Goal: Check status: Check status

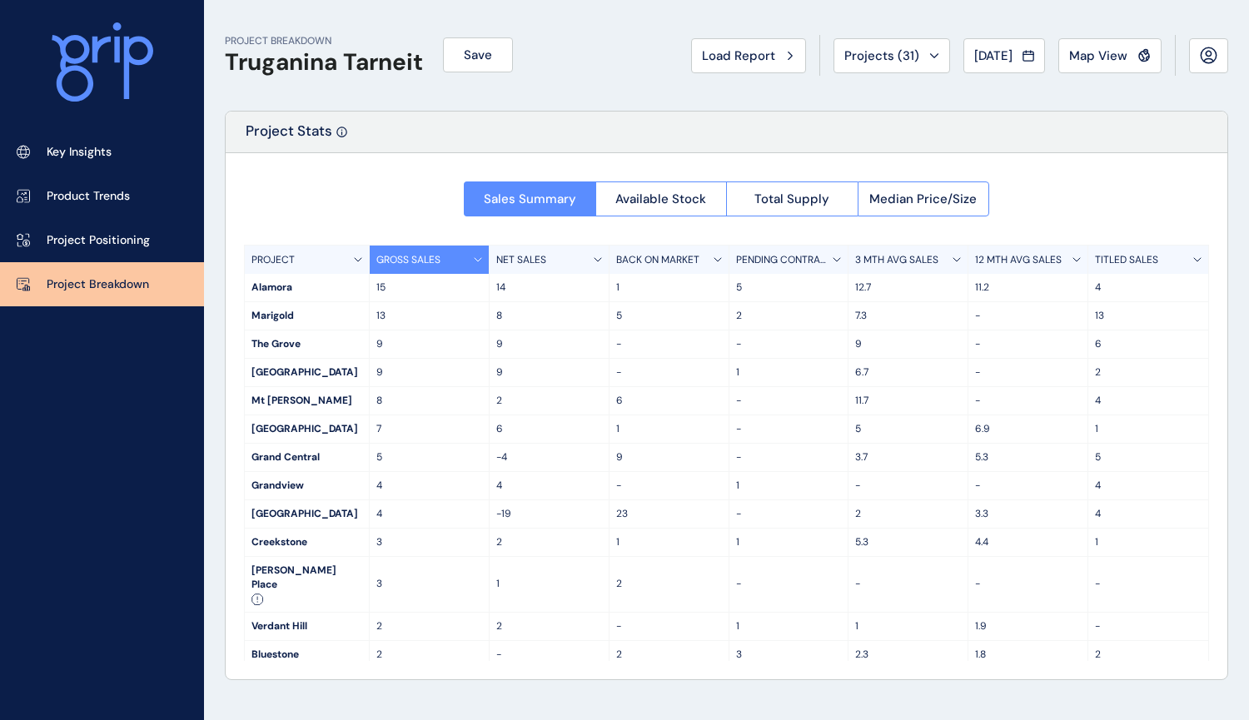
scroll to position [83, 0]
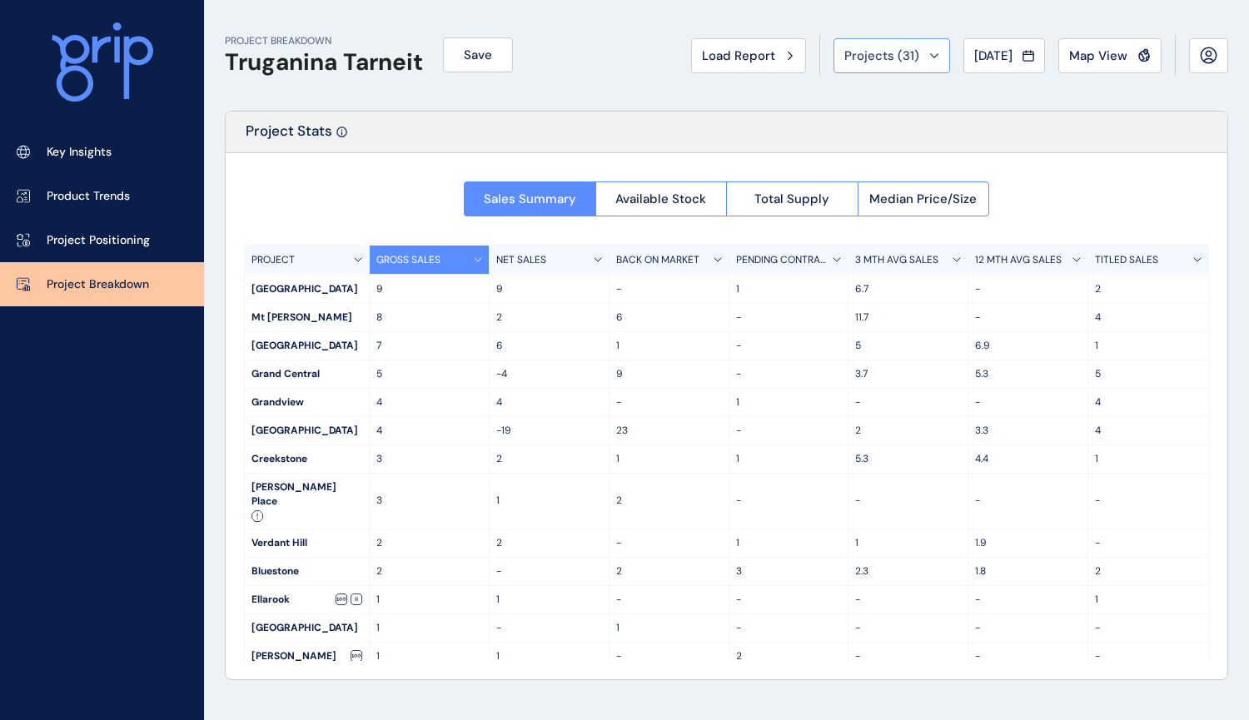
click at [911, 47] on div "Projects ( 31 )" at bounding box center [891, 55] width 95 height 17
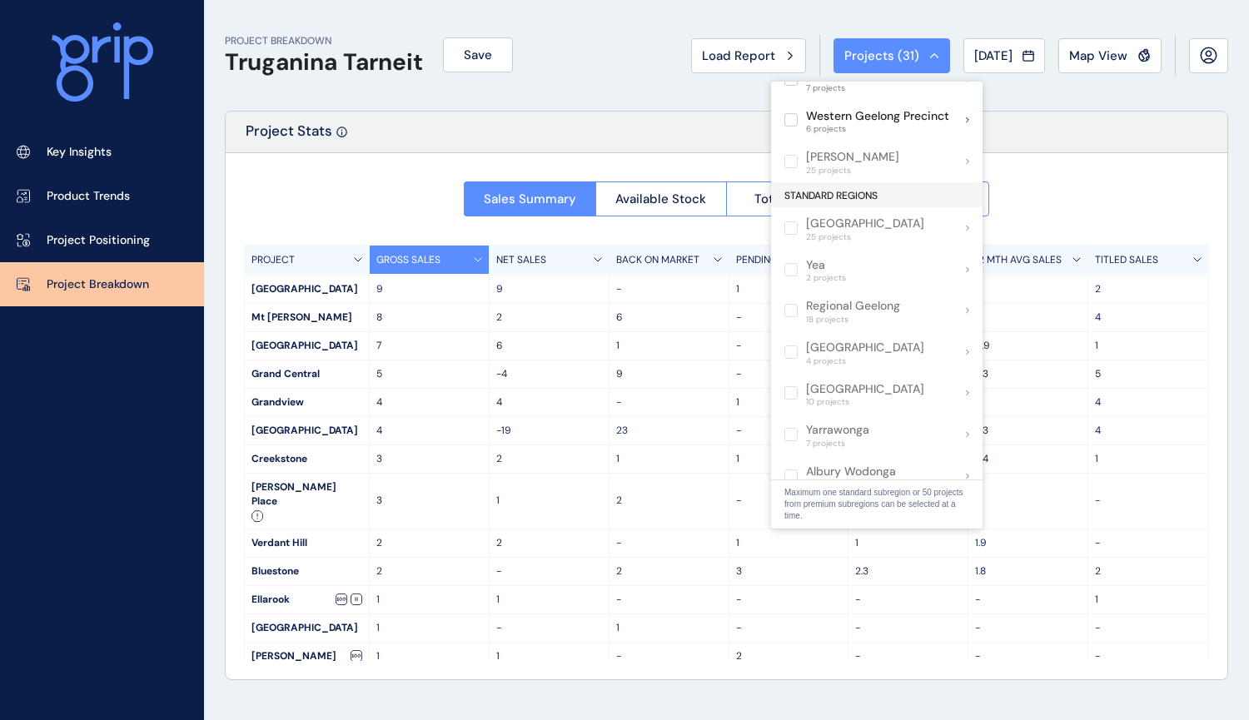
scroll to position [1045, 0]
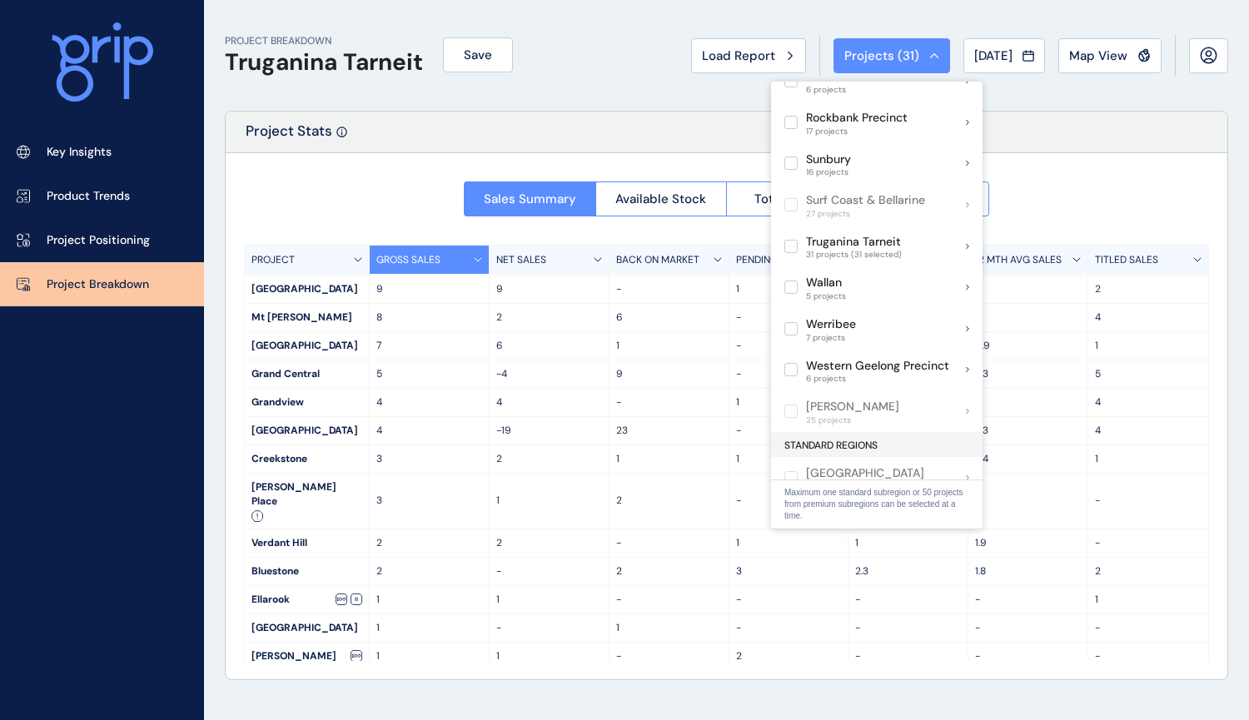
click at [1084, 125] on div "Project Stats" at bounding box center [726, 133] width 1001 height 42
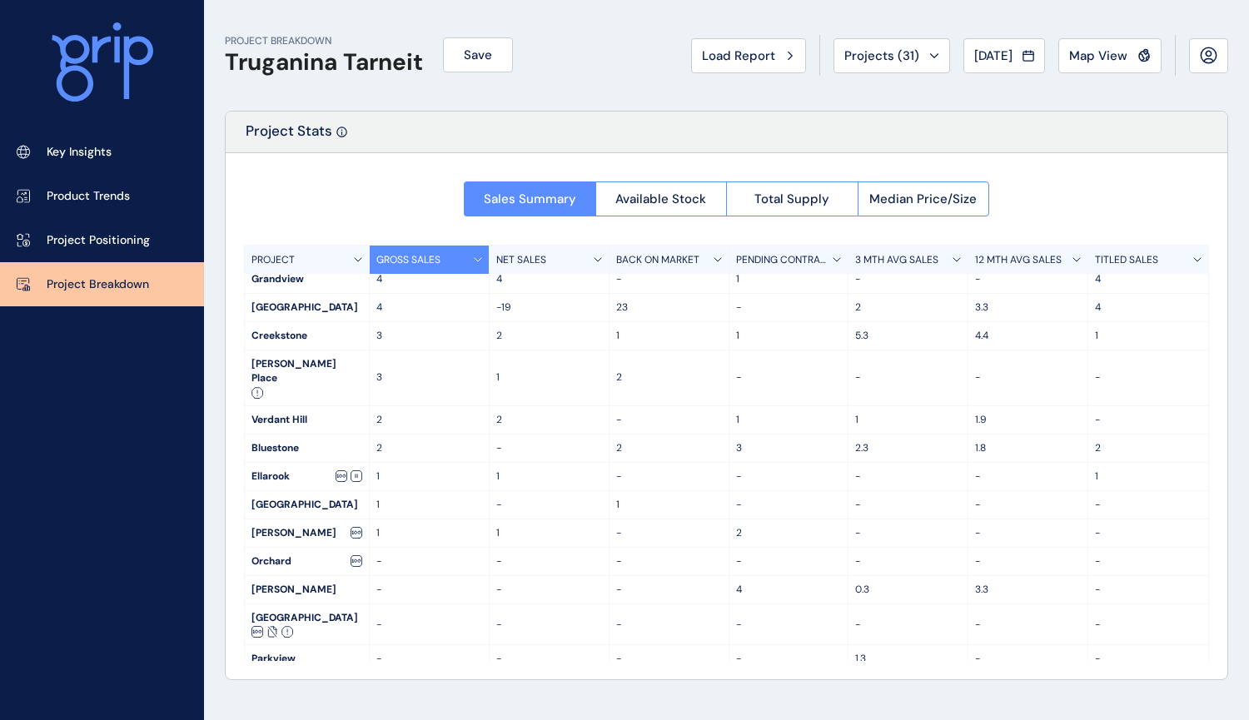
scroll to position [207, 0]
click at [273, 673] on div "Harlow" at bounding box center [307, 686] width 124 height 27
click at [1022, 52] on div "[DATE]" at bounding box center [1004, 55] width 60 height 17
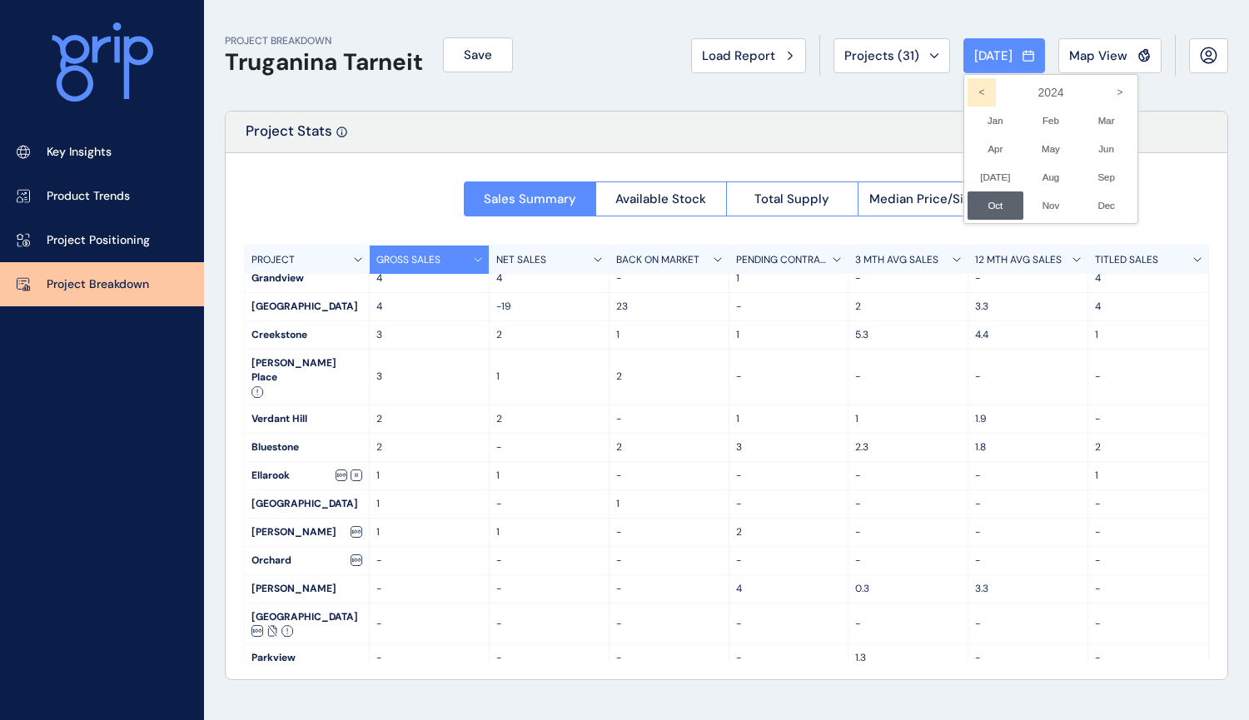
click at [967, 92] on icon "<" at bounding box center [981, 92] width 28 height 28
click at [1105, 86] on icon ">" at bounding box center [1119, 92] width 28 height 28
click at [1090, 115] on li "Mar No report is available for this period. New months are usually published 5 …" at bounding box center [1106, 121] width 56 height 28
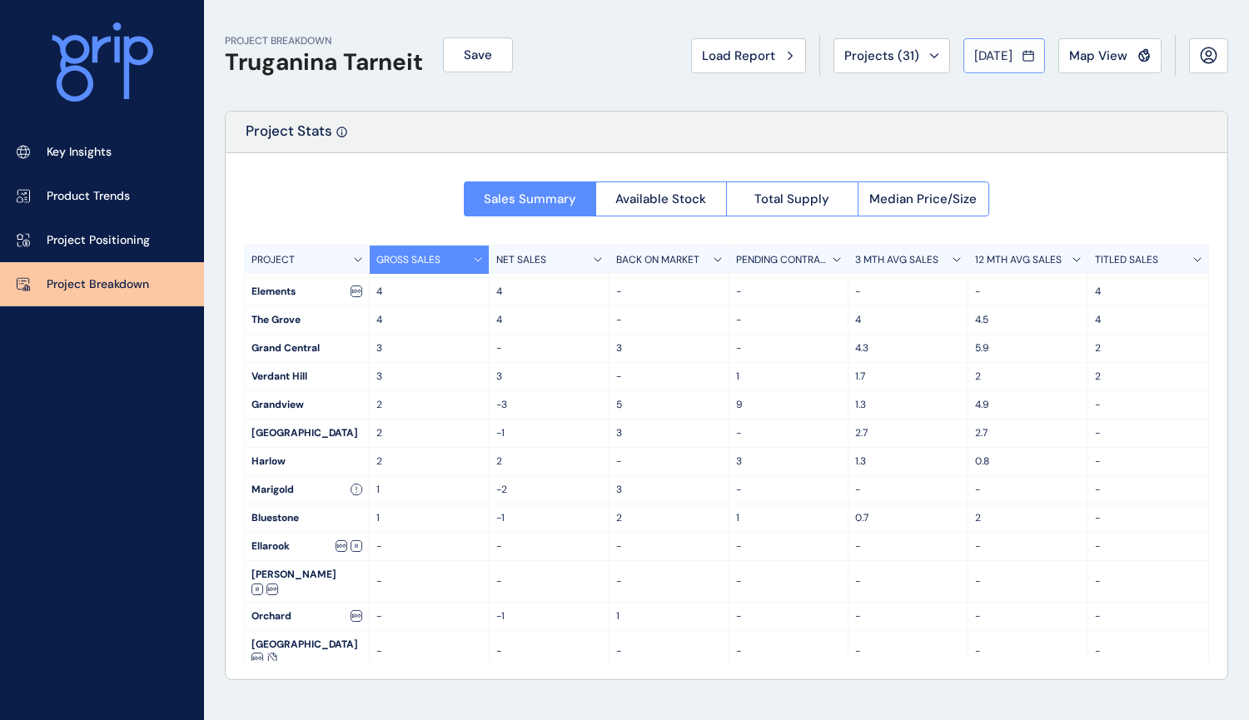
click at [1025, 57] on icon at bounding box center [1028, 55] width 12 height 17
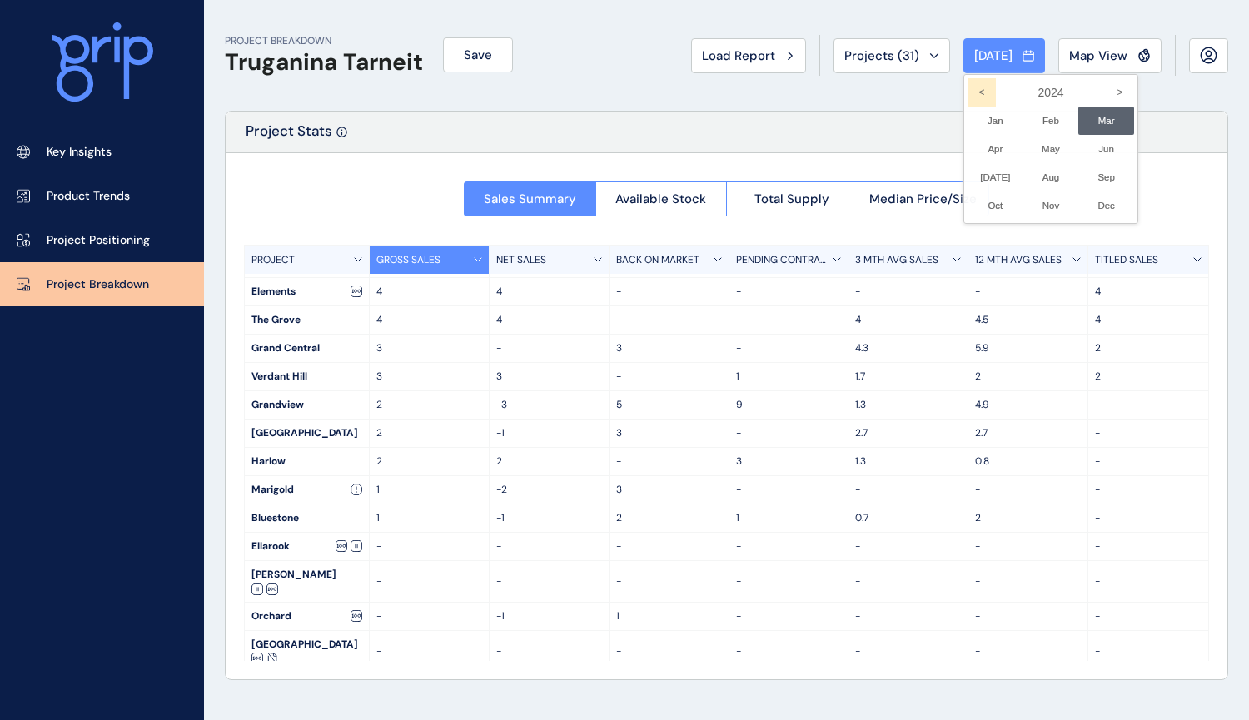
click at [967, 85] on icon "<" at bounding box center [981, 92] width 28 height 28
click at [1034, 181] on li "Aug No report is available for this period. New months are usually published 5 …" at bounding box center [1051, 177] width 56 height 28
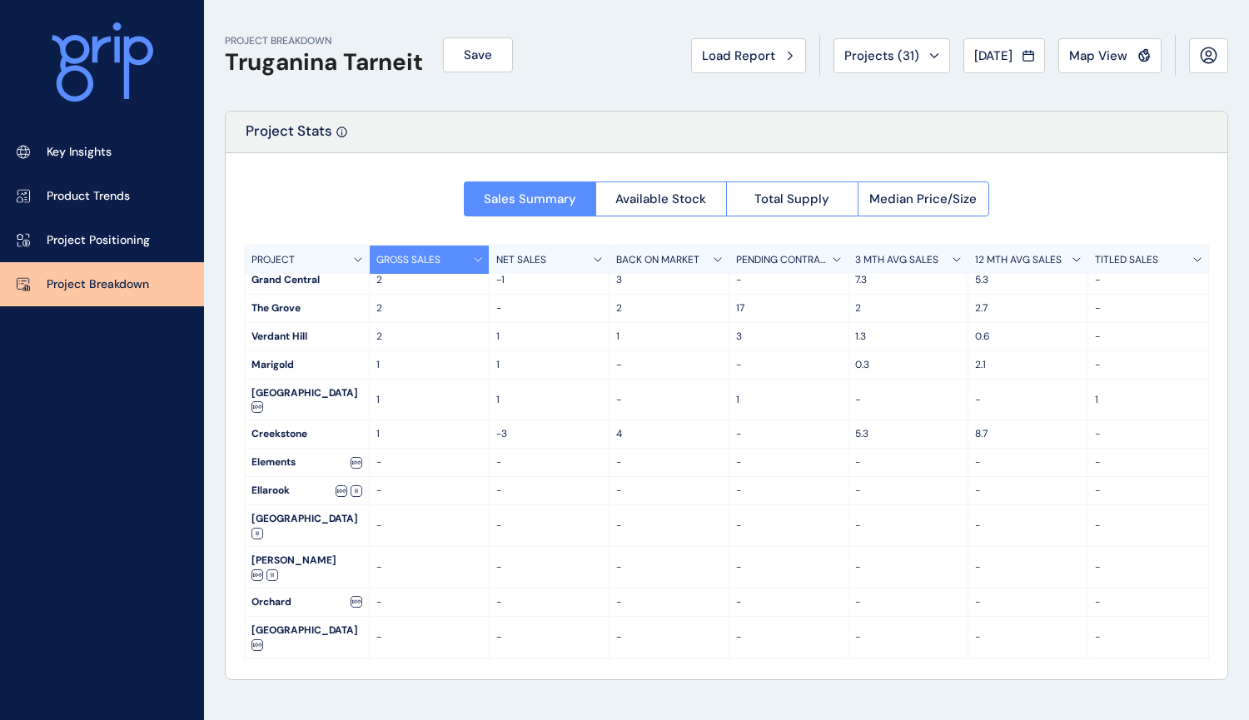
scroll to position [264, 0]
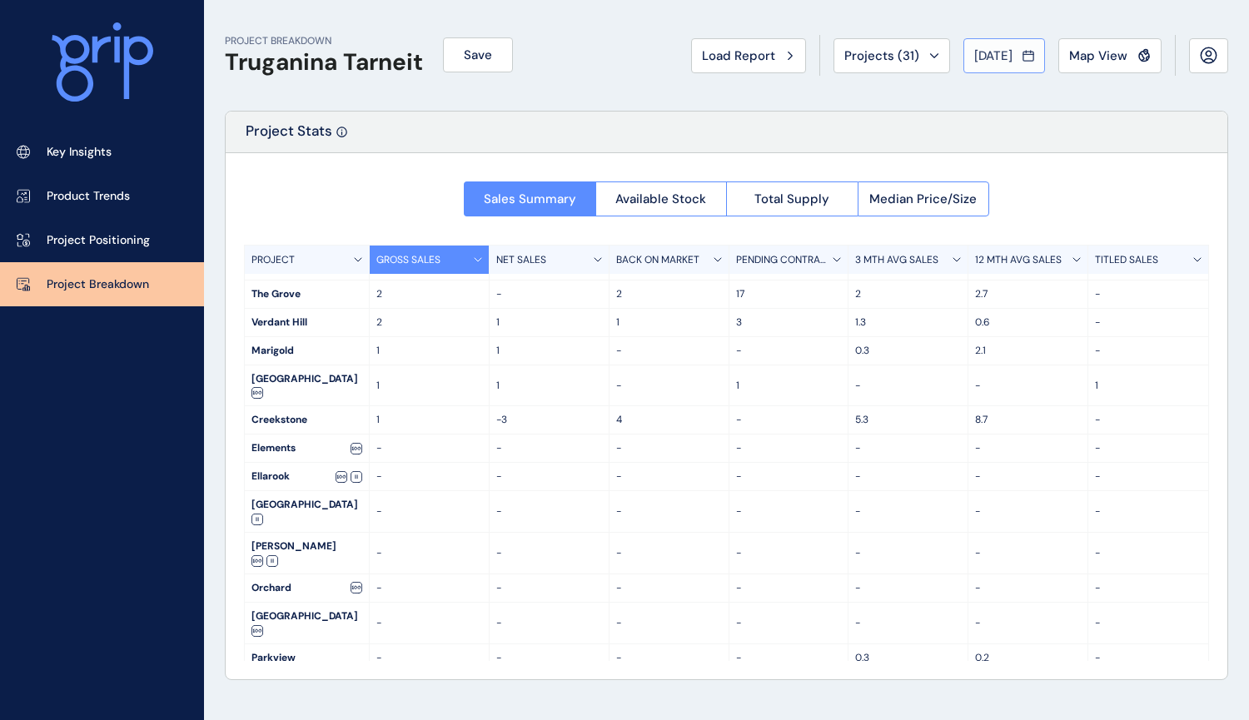
click at [1006, 68] on button "[DATE]" at bounding box center [1004, 55] width 82 height 35
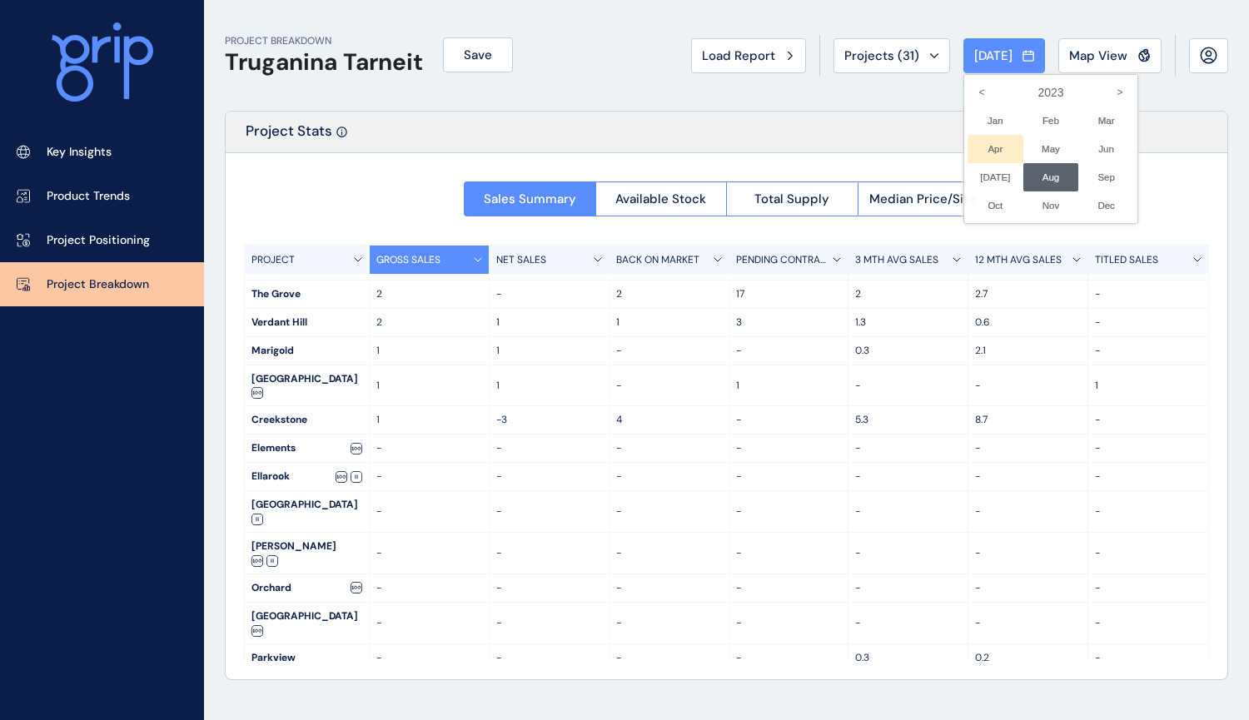
click at [985, 147] on li "Apr No report is available for this period. New months are usually published 5 …" at bounding box center [995, 149] width 56 height 28
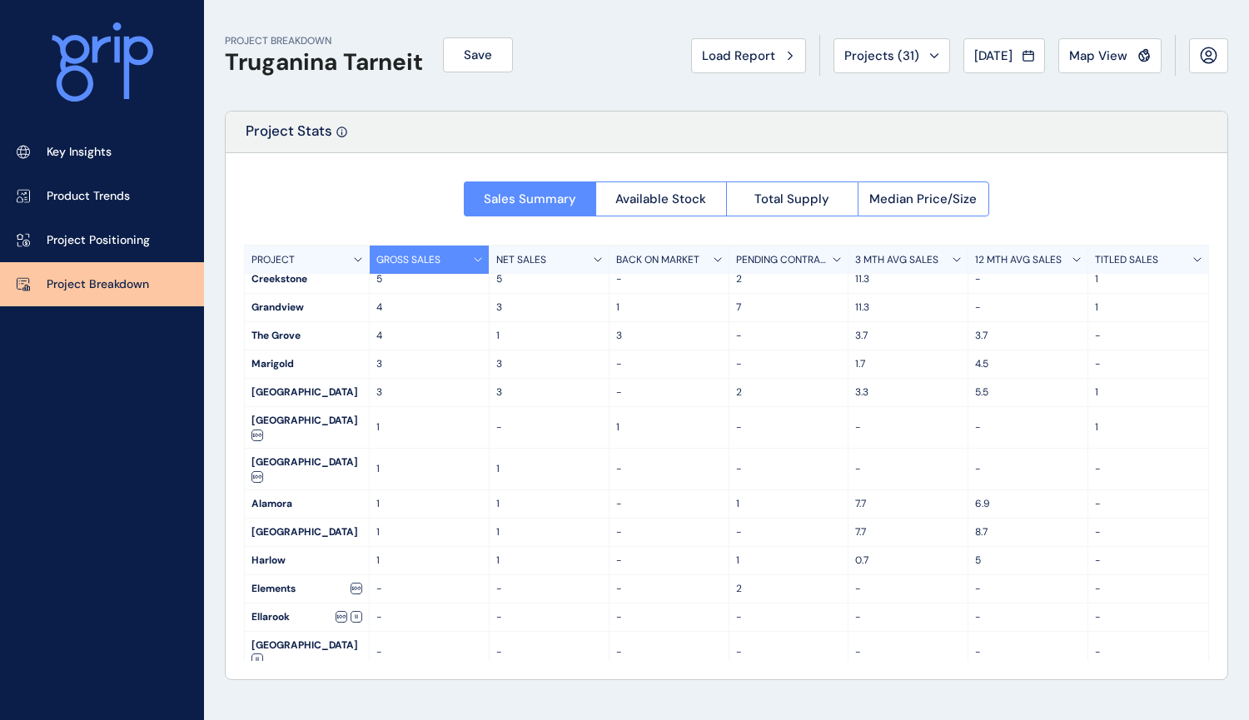
scroll to position [166, 0]
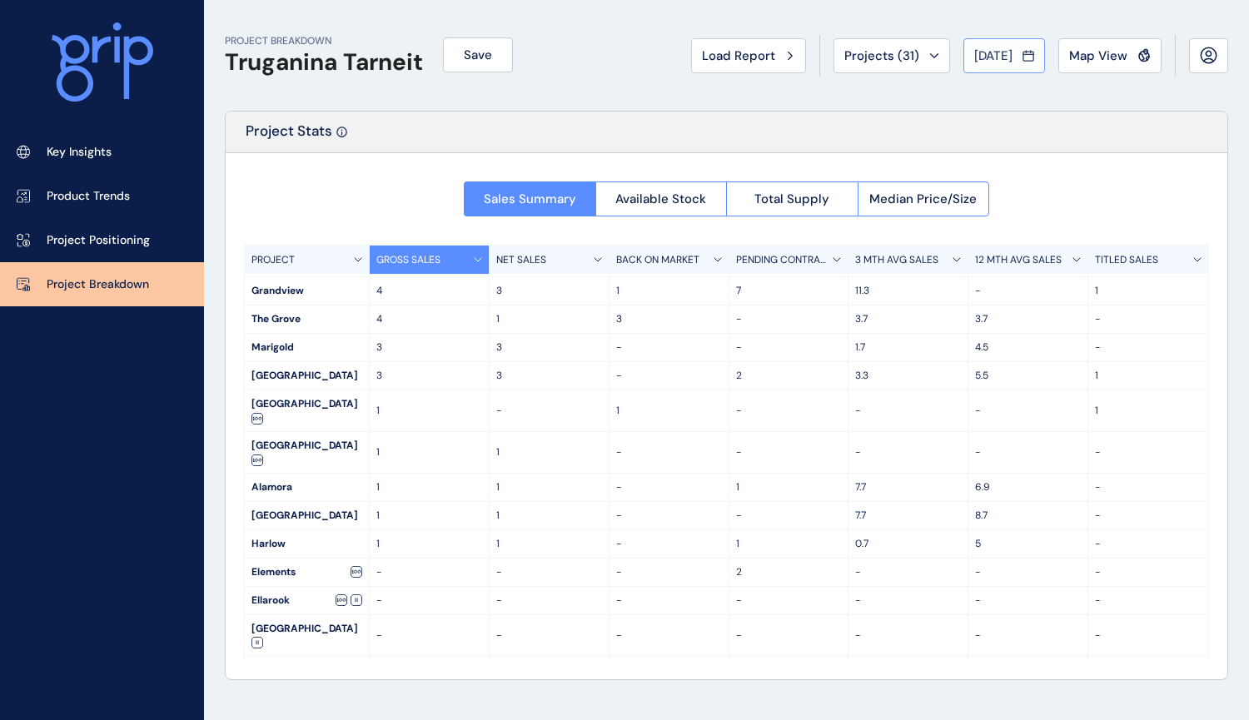
click at [974, 54] on span "[DATE]" at bounding box center [993, 55] width 38 height 17
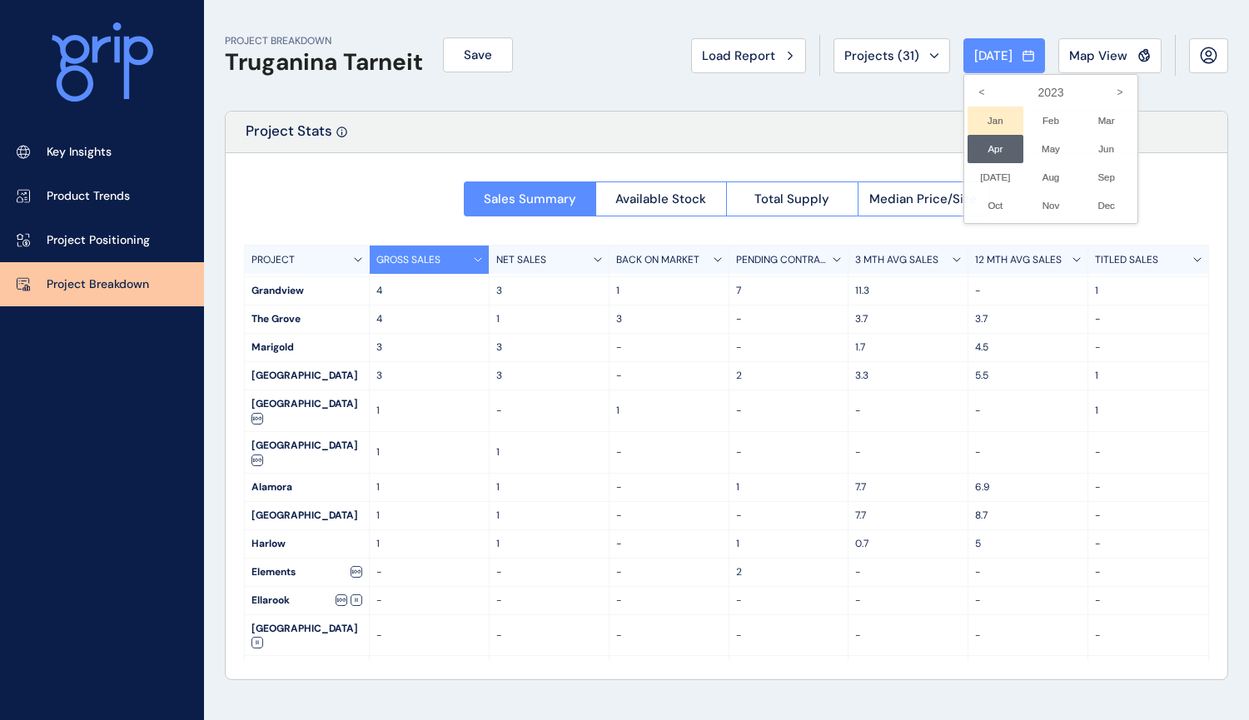
click at [967, 112] on li "Jan No report is available for this period. New months are usually published 5 …" at bounding box center [995, 121] width 56 height 28
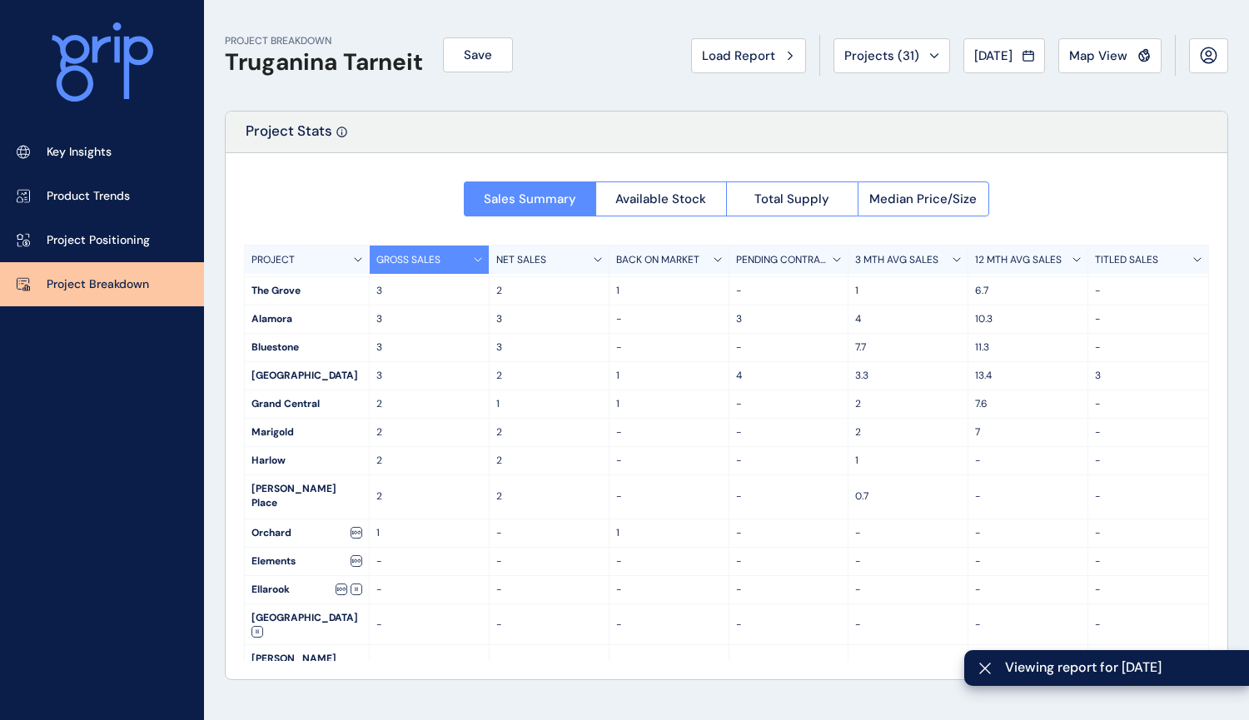
scroll to position [83, 0]
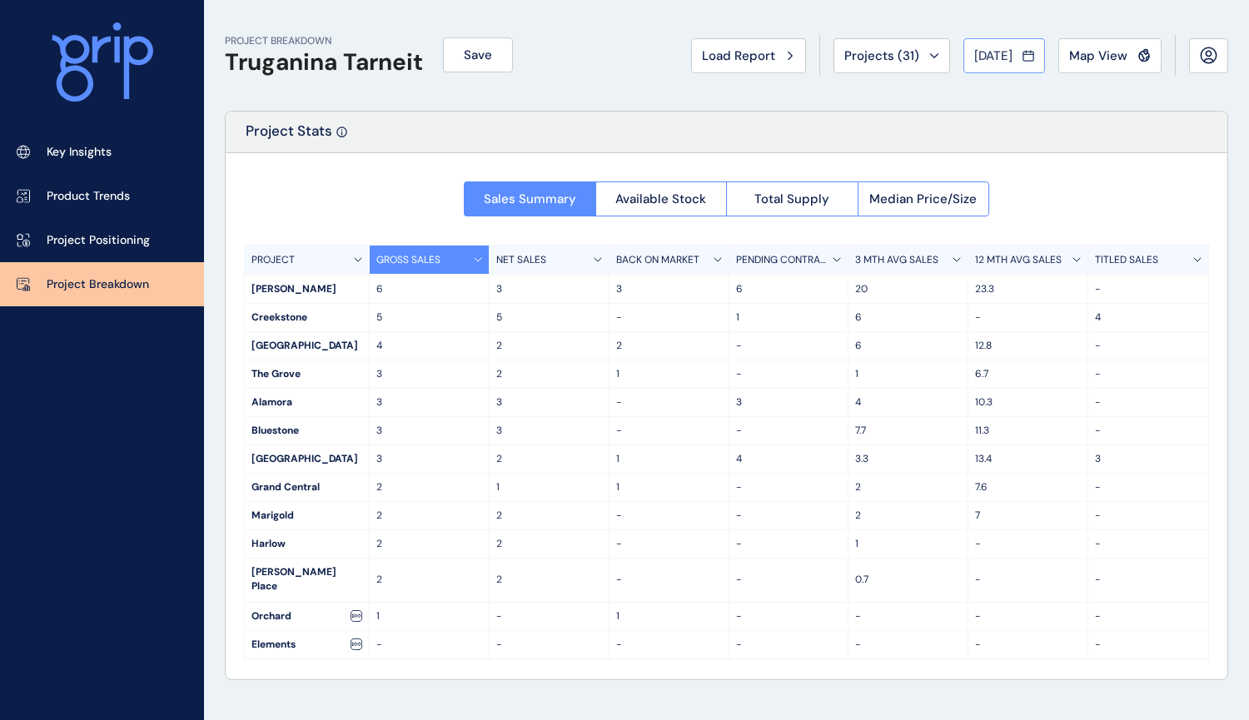
click at [974, 49] on span "[DATE]" at bounding box center [993, 55] width 38 height 17
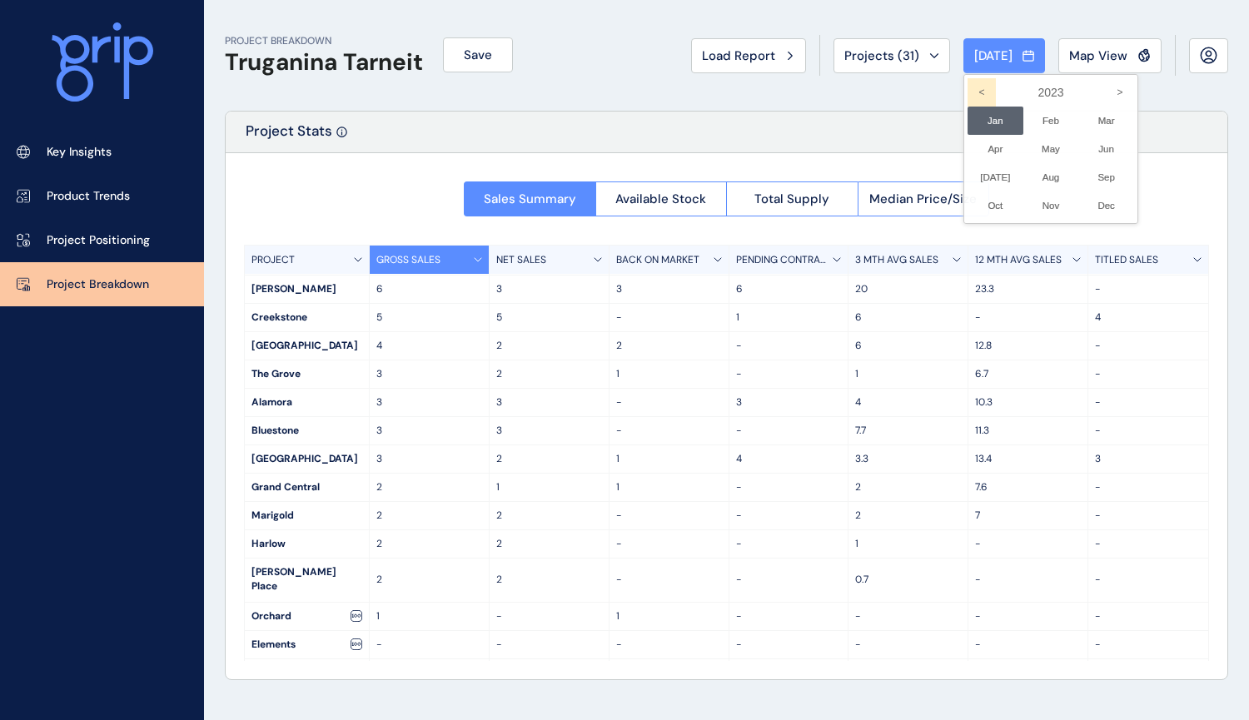
click at [972, 89] on icon "<" at bounding box center [981, 92] width 28 height 28
click at [1045, 176] on li "Aug No report is available for this period. New months are usually published 5 …" at bounding box center [1051, 177] width 56 height 28
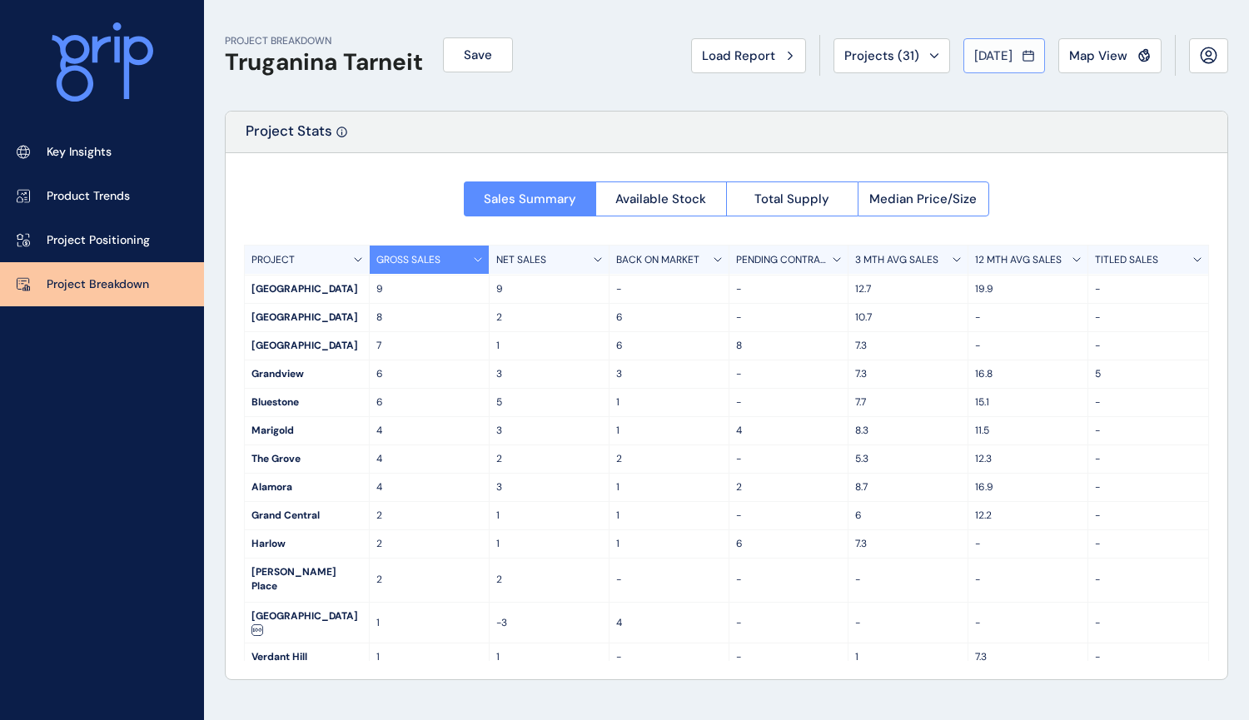
click at [1011, 60] on span "[DATE]" at bounding box center [993, 55] width 38 height 17
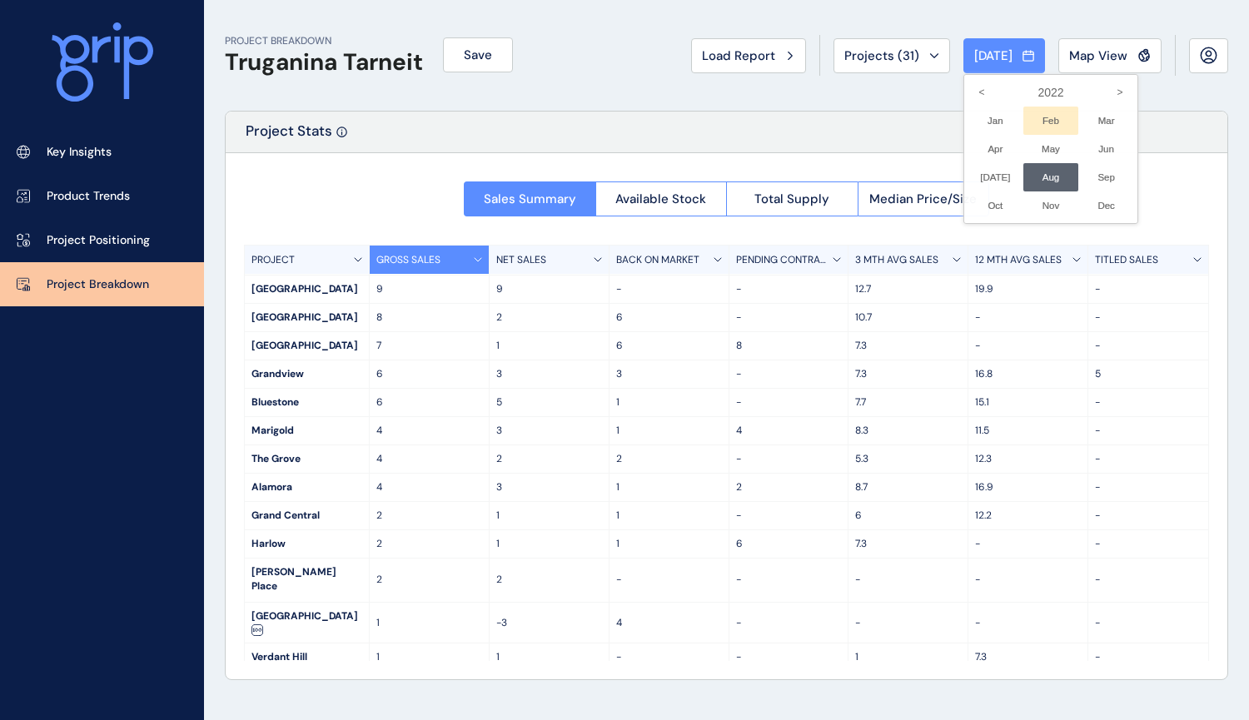
click at [1029, 123] on li "Feb No report is available for this period. New months are usually published 5 …" at bounding box center [1051, 121] width 56 height 28
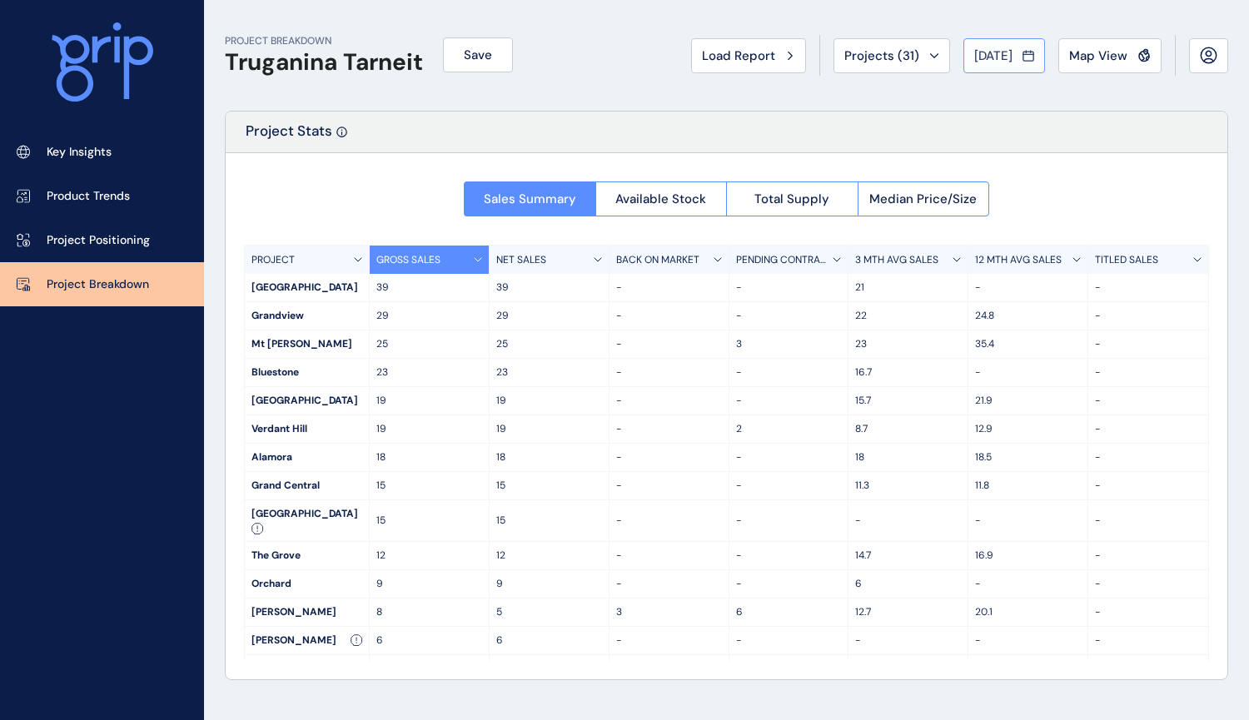
click at [1000, 68] on button "[DATE]" at bounding box center [1004, 55] width 82 height 35
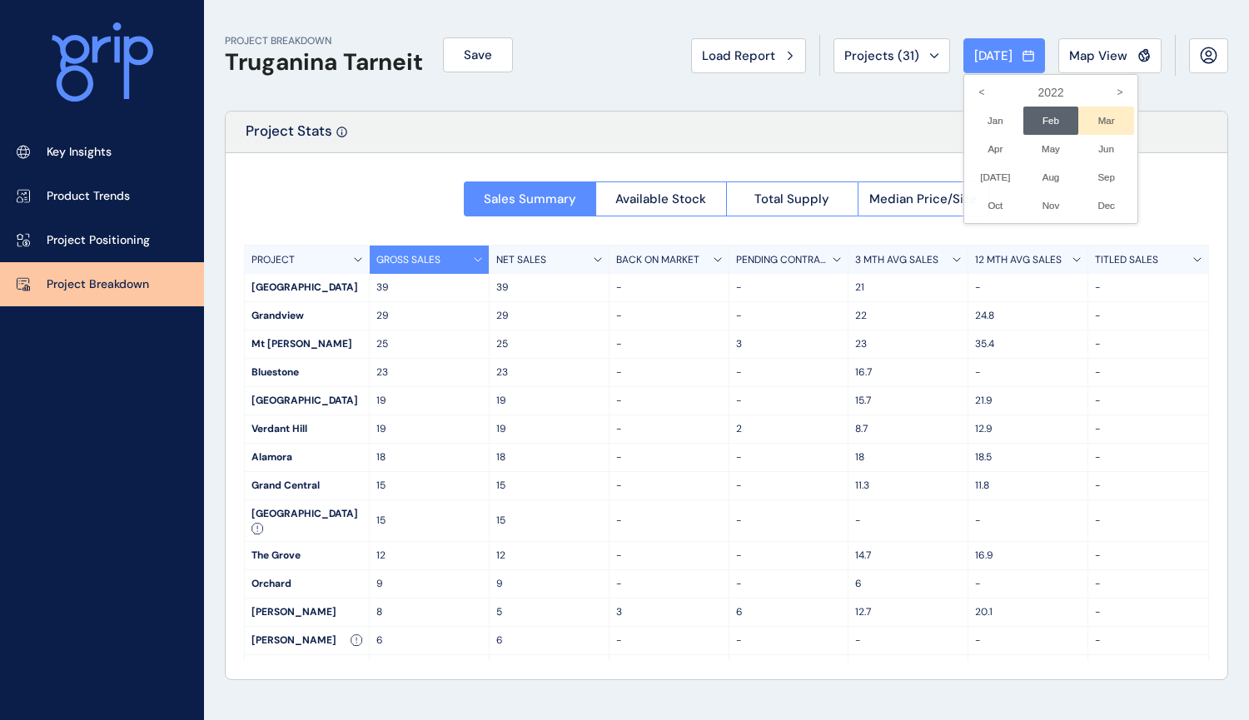
click at [1086, 122] on li "Mar No report is available for this period. New months are usually published 5 …" at bounding box center [1106, 121] width 56 height 28
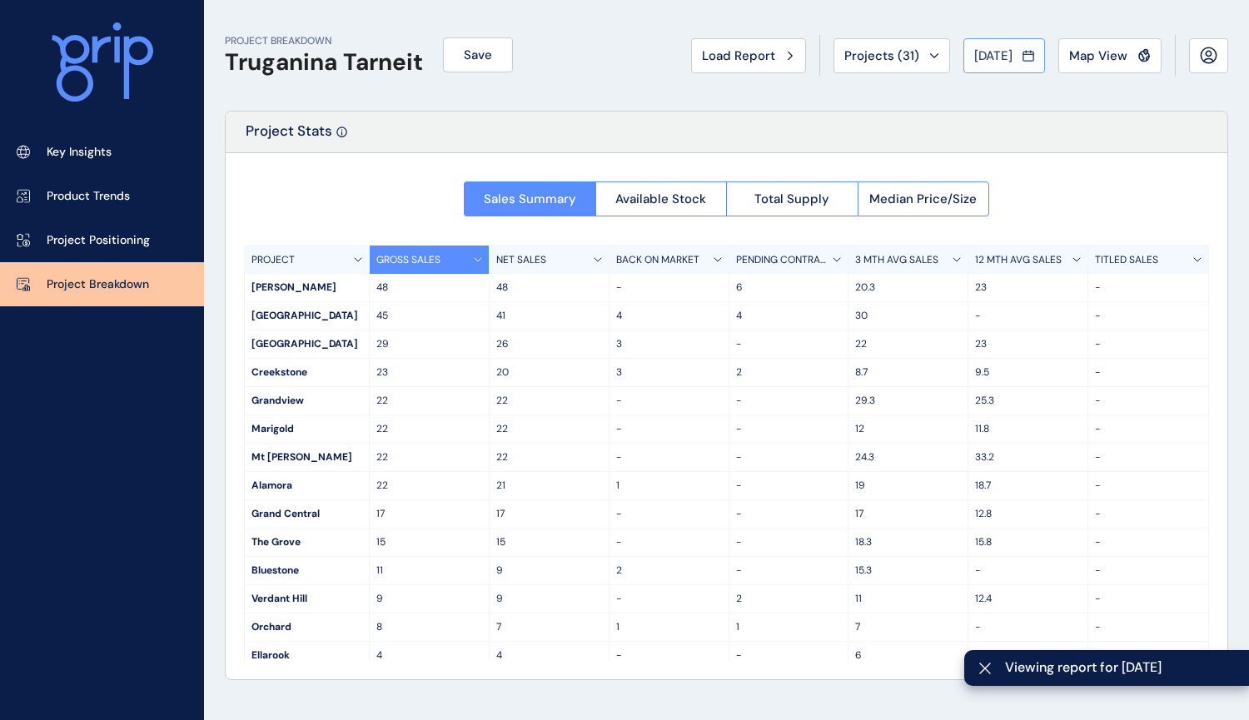
click at [984, 57] on span "[DATE]" at bounding box center [993, 55] width 38 height 17
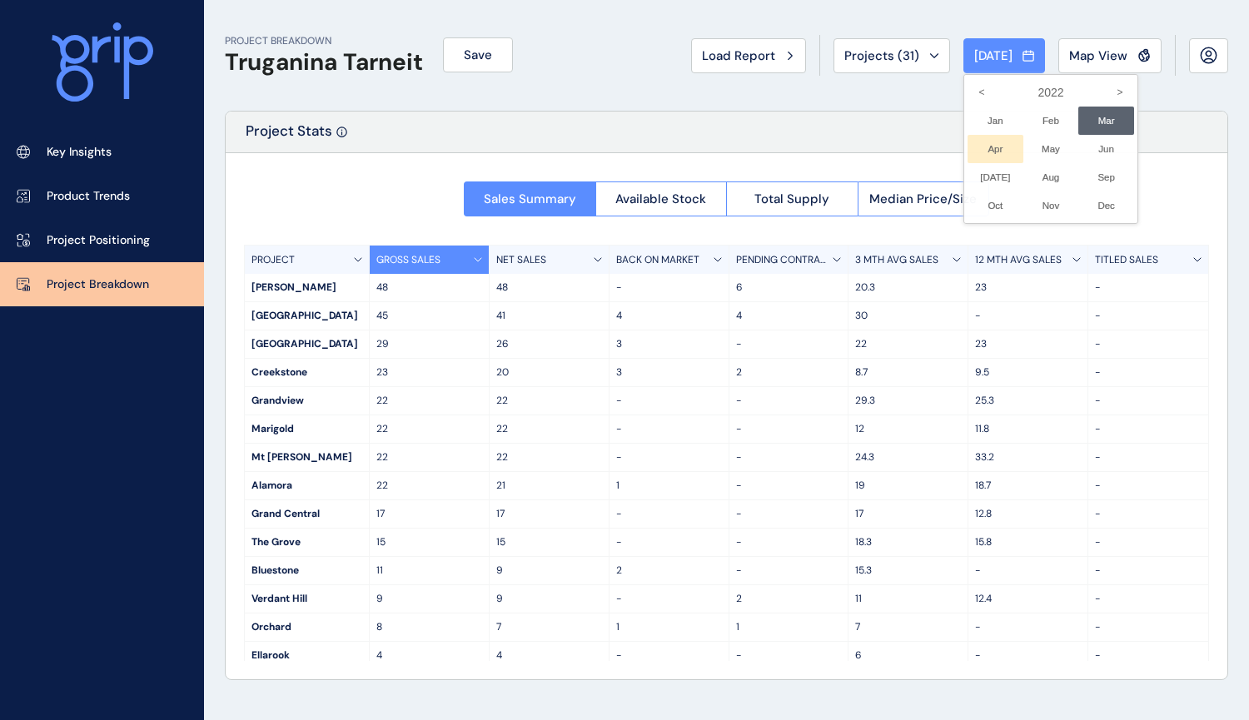
click at [977, 149] on li "Apr No report is available for this period. New months are usually published 5 …" at bounding box center [995, 149] width 56 height 28
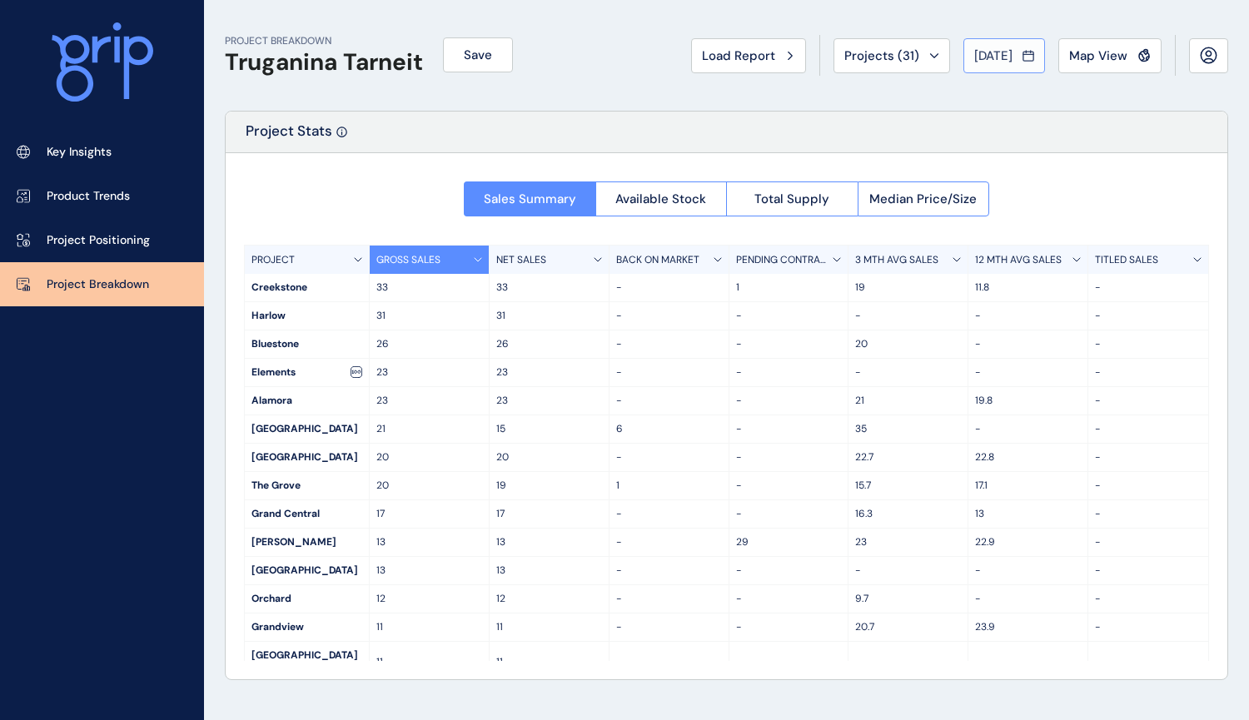
click at [983, 55] on span "[DATE]" at bounding box center [993, 55] width 38 height 17
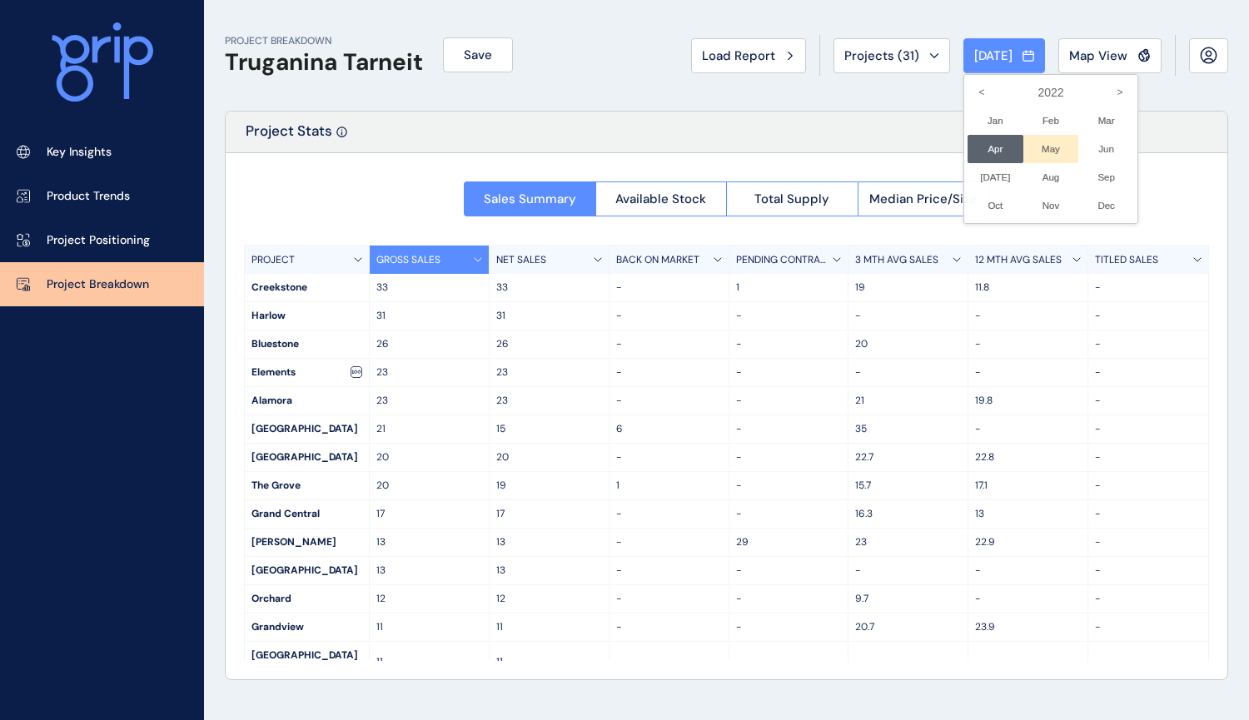
click at [1023, 144] on li "May No report is available for this period. New months are usually published 5 …" at bounding box center [1051, 149] width 56 height 28
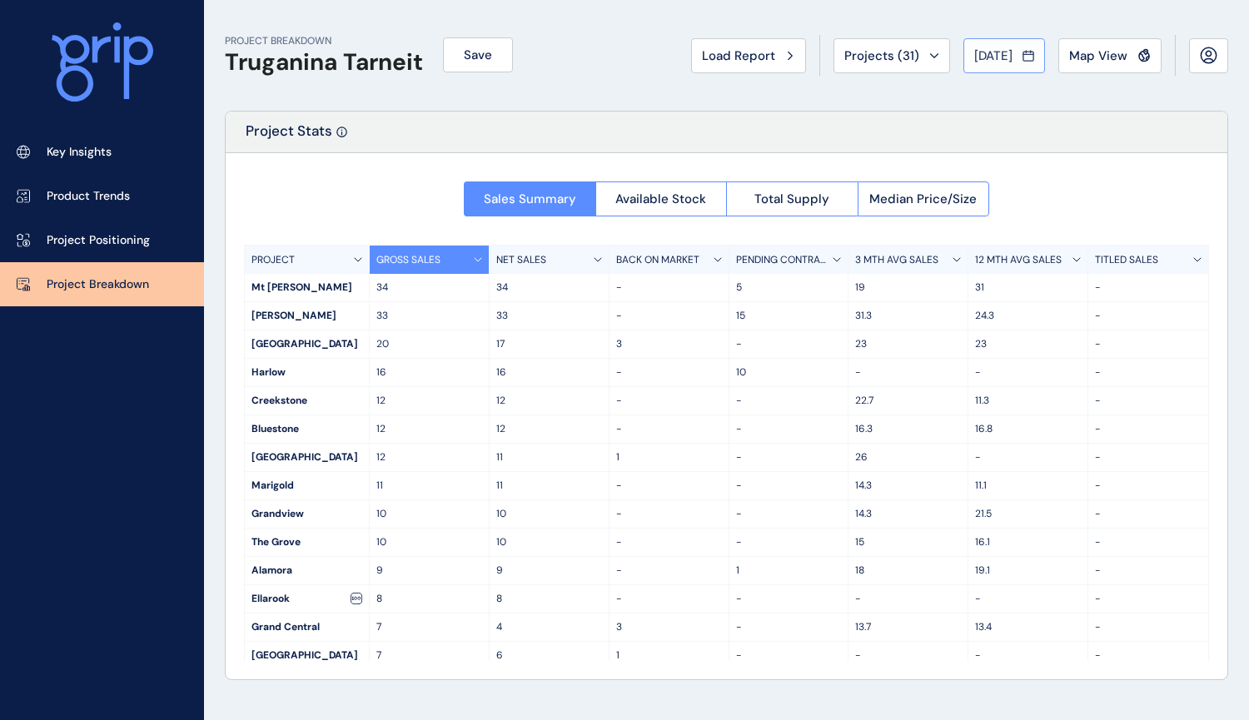
click at [1028, 56] on icon at bounding box center [1028, 55] width 12 height 17
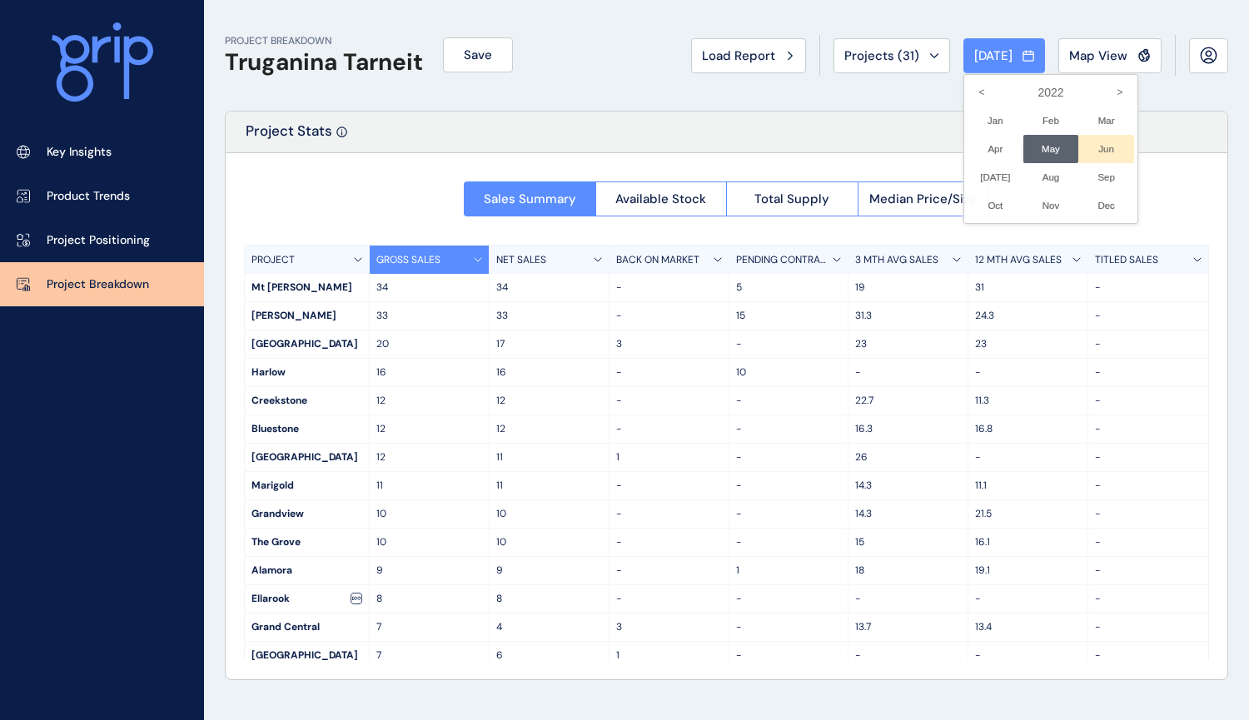
click at [1078, 145] on li "Jun No report is available for this period. New months are usually published 5 …" at bounding box center [1106, 149] width 56 height 28
